Goal: Task Accomplishment & Management: Use online tool/utility

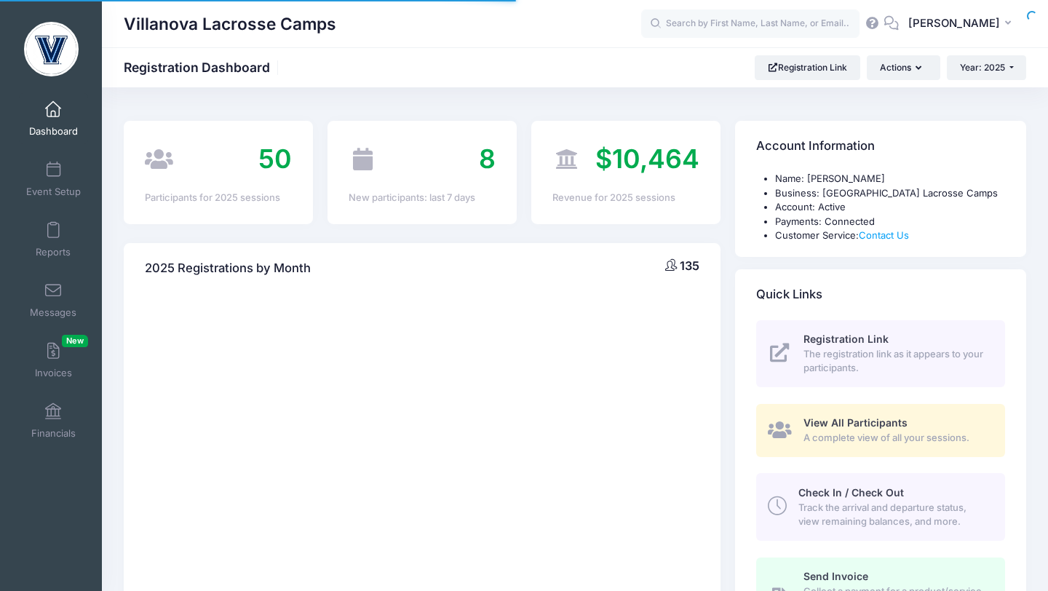
select select
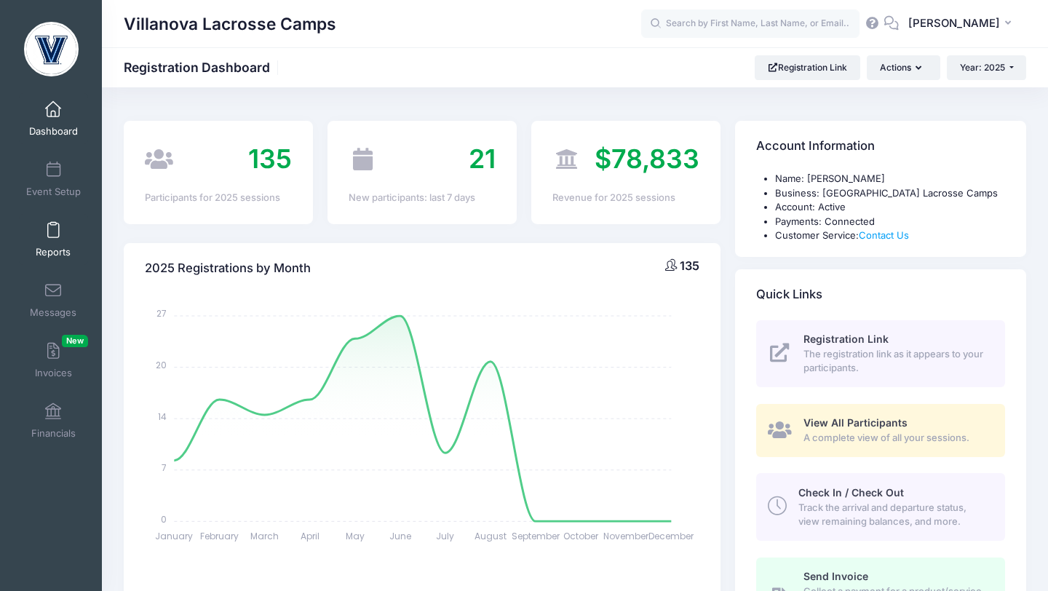
click at [53, 224] on span at bounding box center [53, 231] width 0 height 16
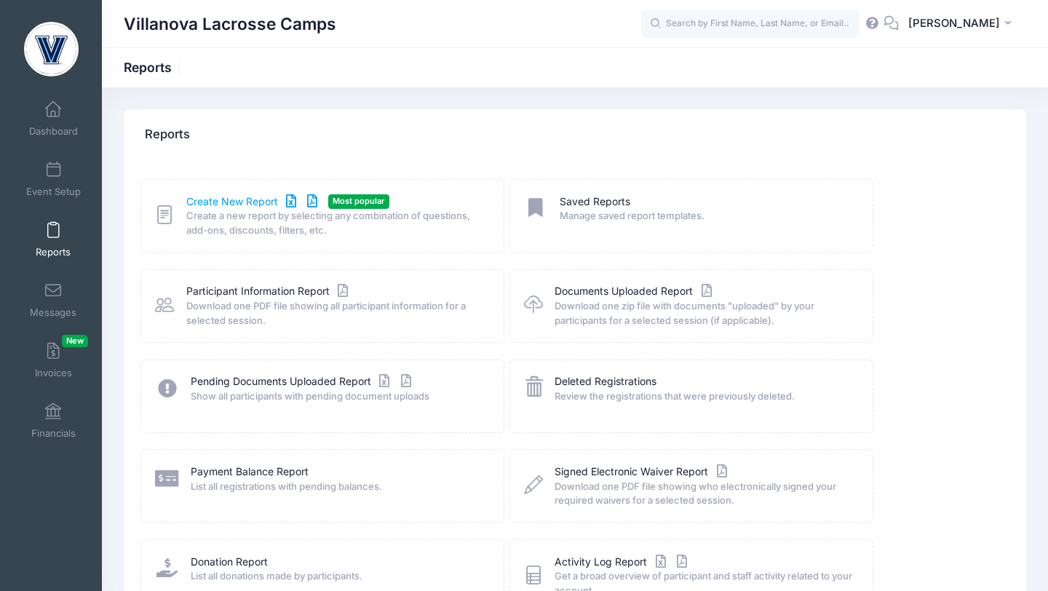
click at [194, 200] on link "Create New Report" at bounding box center [253, 201] width 135 height 15
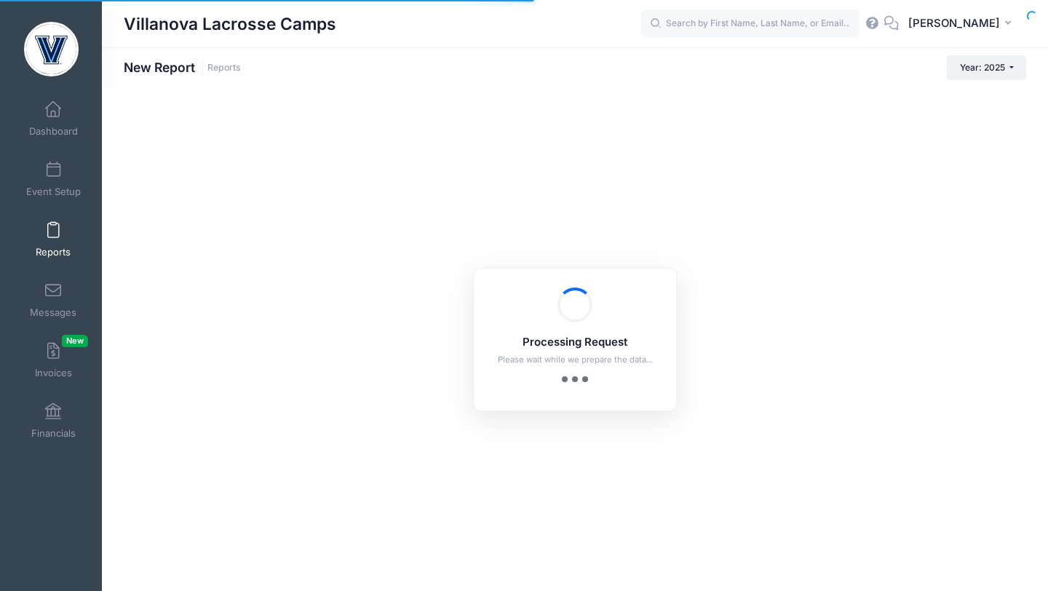
checkbox input "true"
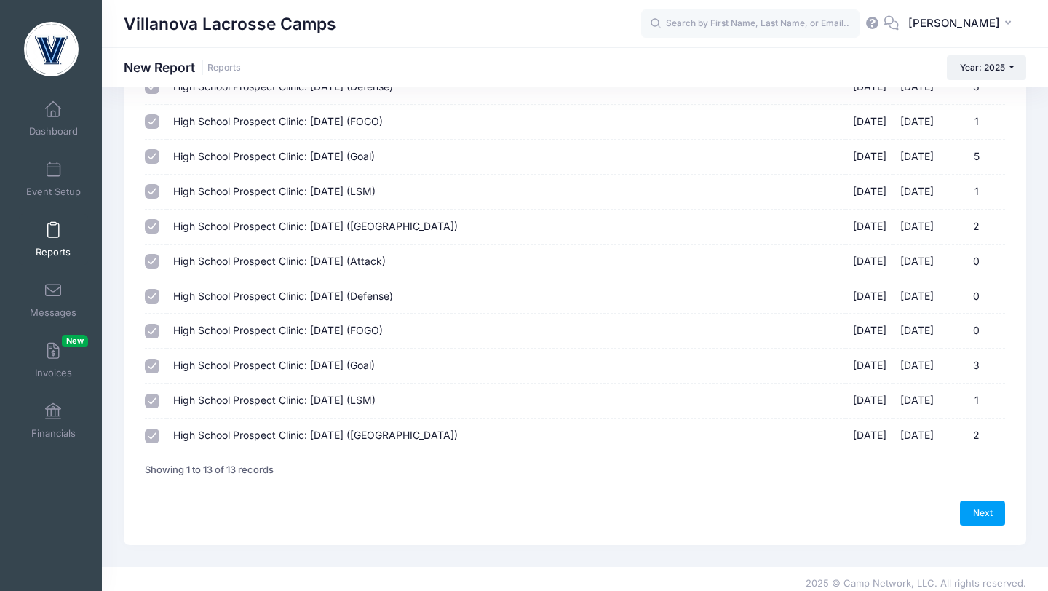
scroll to position [223, 0]
